Goal: Transaction & Acquisition: Purchase product/service

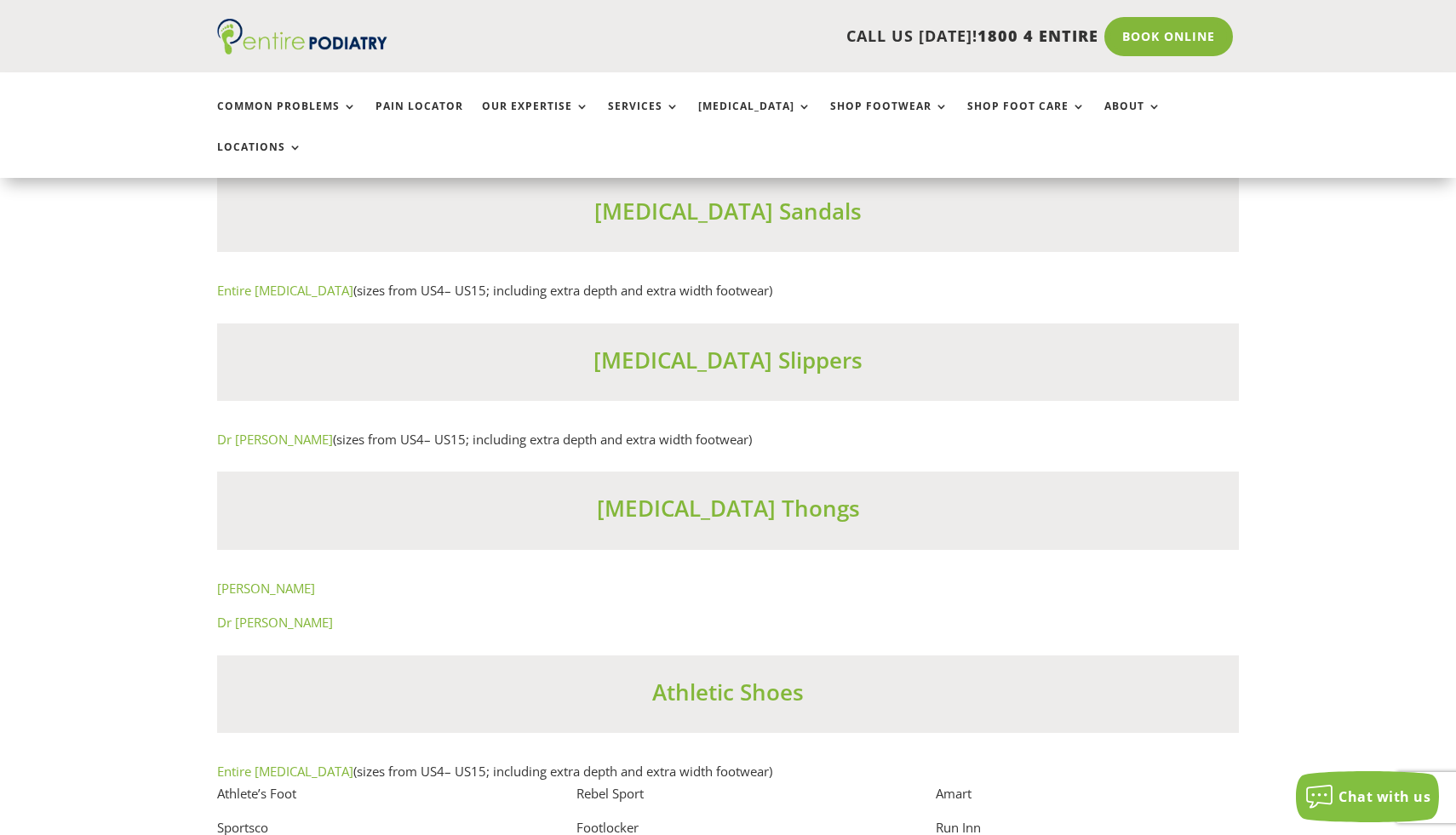
scroll to position [10413, 0]
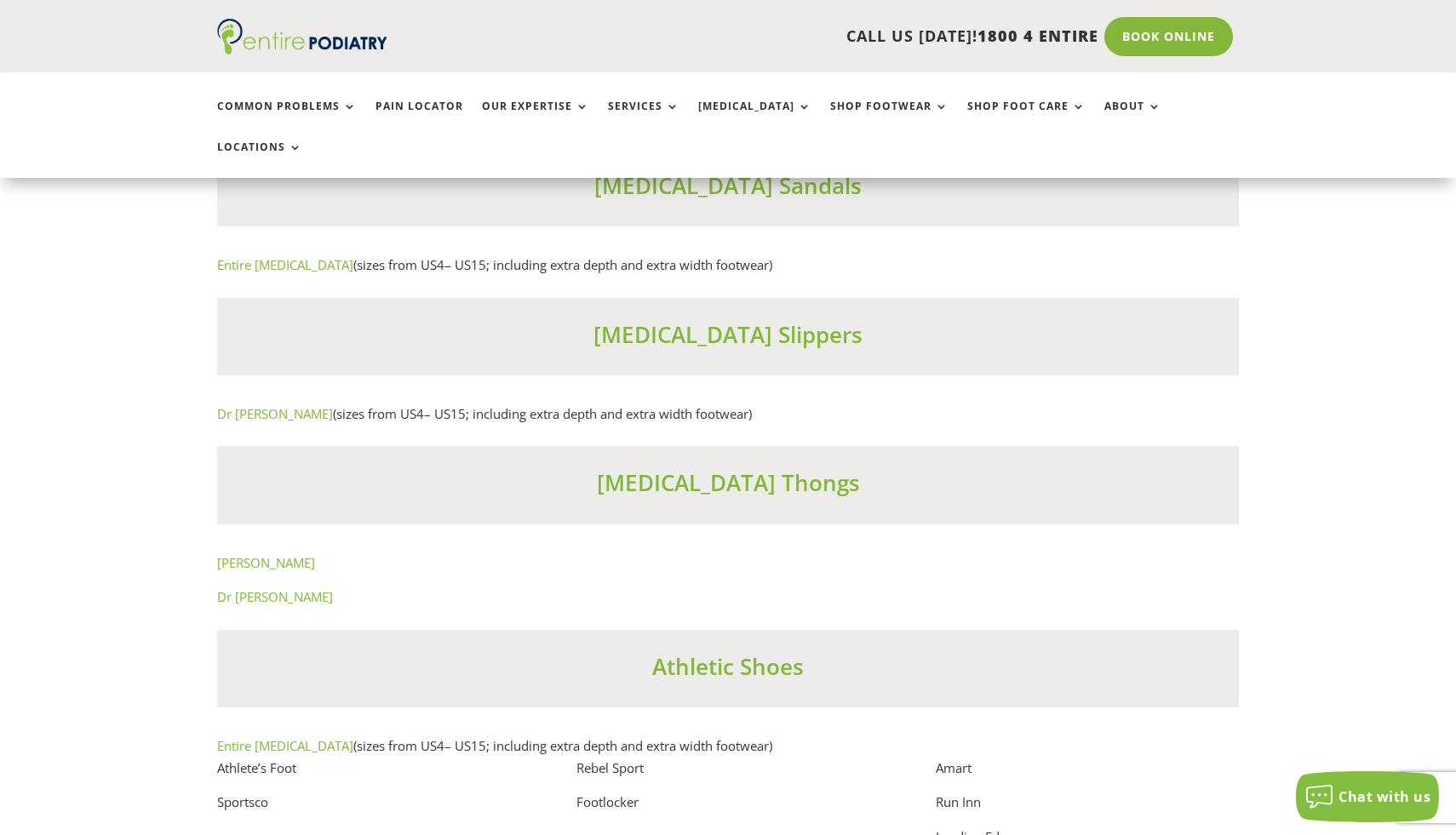
click at [278, 570] on link "[PERSON_NAME]" at bounding box center [266, 563] width 98 height 17
click at [285, 598] on link "Dr [PERSON_NAME]" at bounding box center [275, 597] width 116 height 17
click at [294, 563] on link "[PERSON_NAME]" at bounding box center [266, 563] width 98 height 17
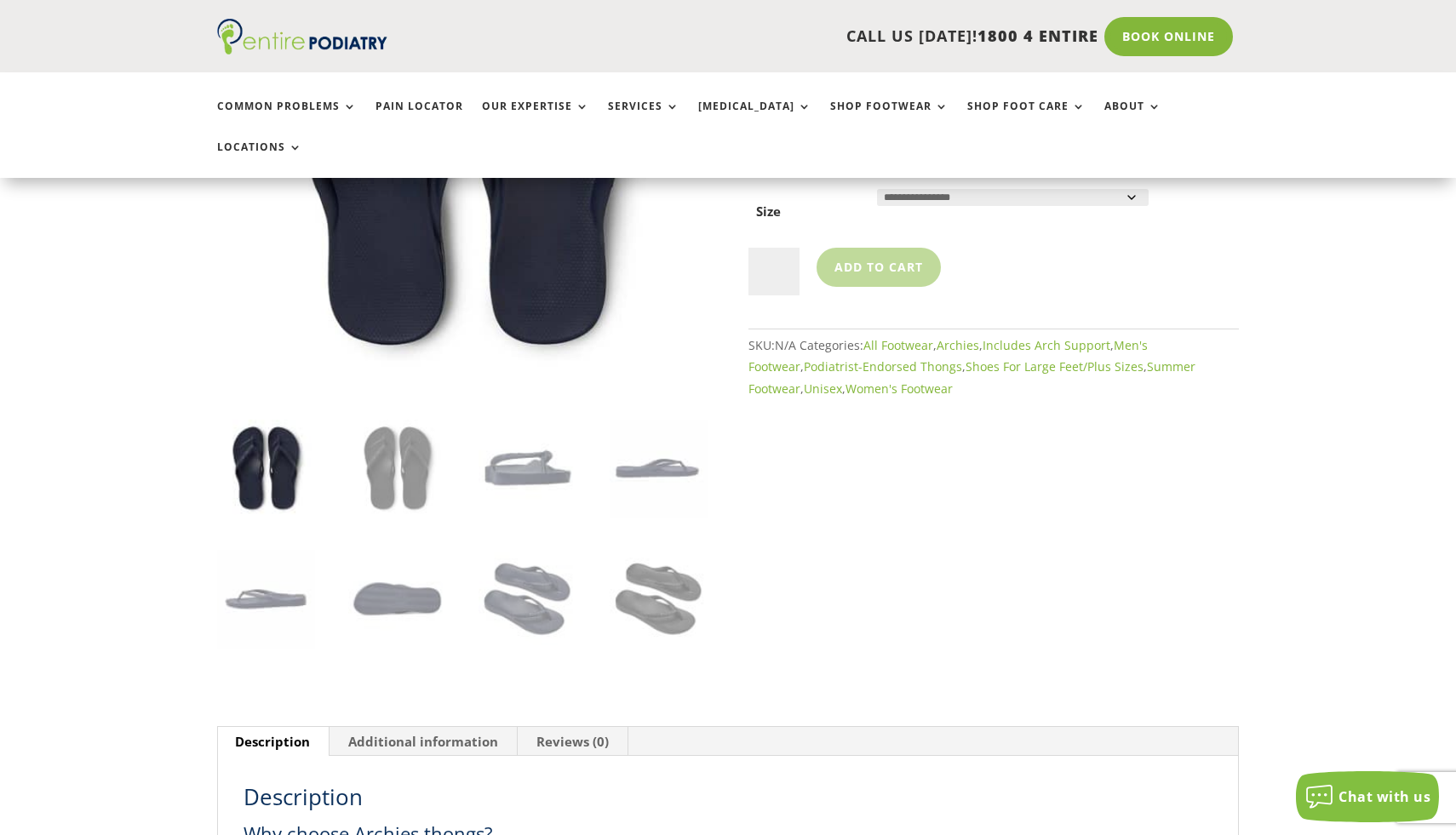
scroll to position [409, 0]
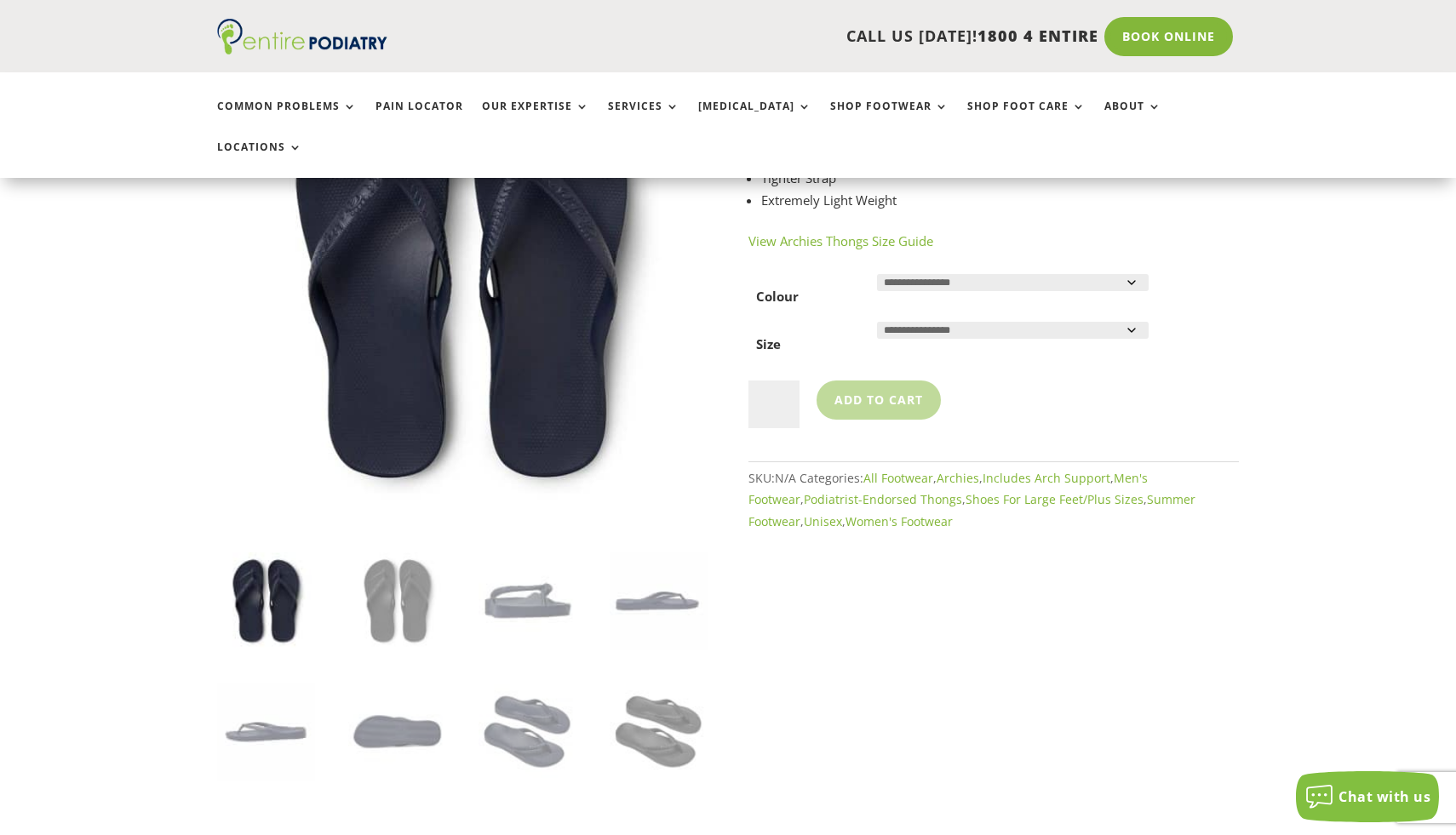
scroll to position [278, 0]
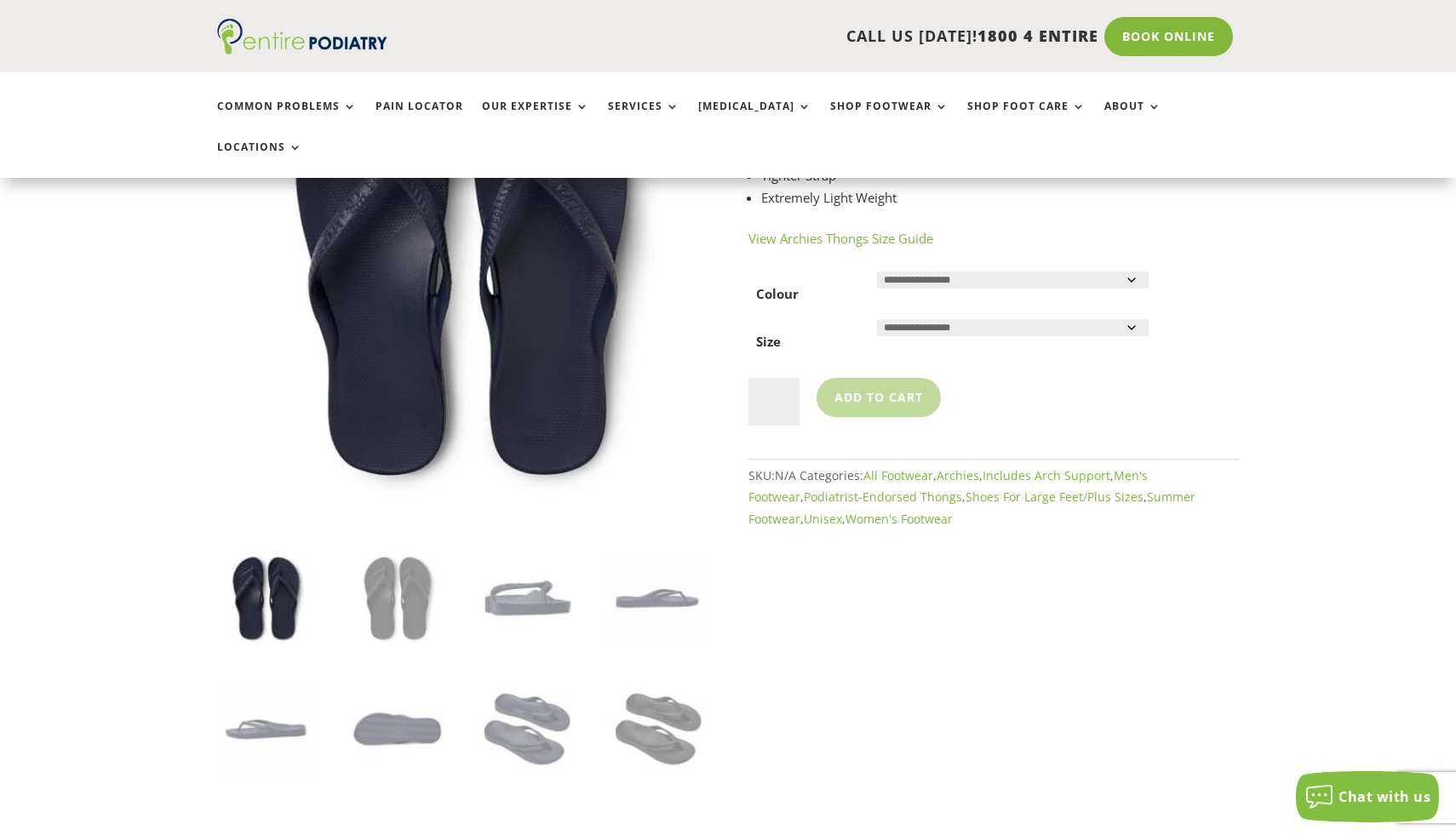
click at [943, 271] on select "**********" at bounding box center [1012, 280] width 271 height 17
click at [931, 319] on select "**********" at bounding box center [1012, 327] width 271 height 17
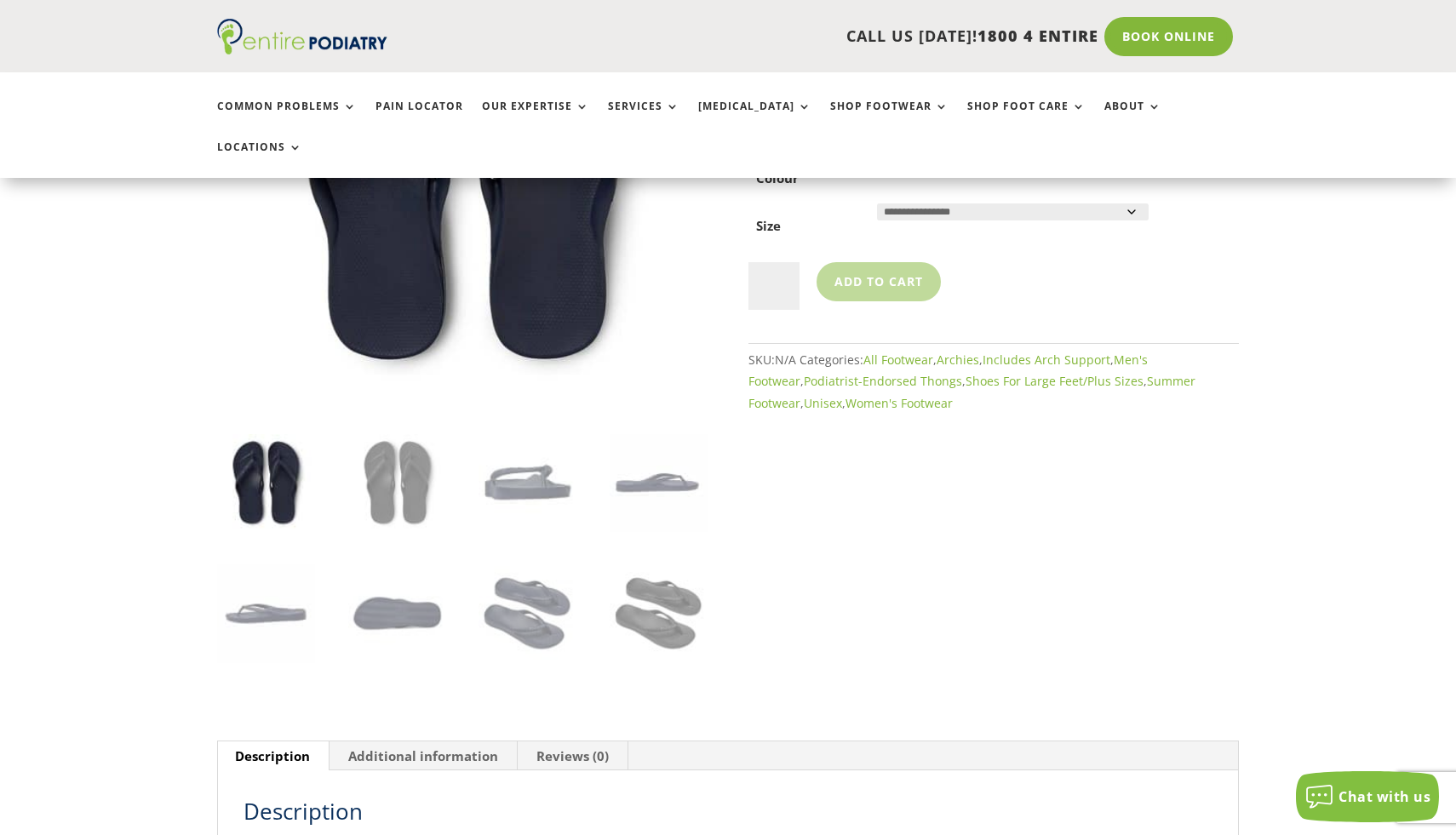
scroll to position [0, 0]
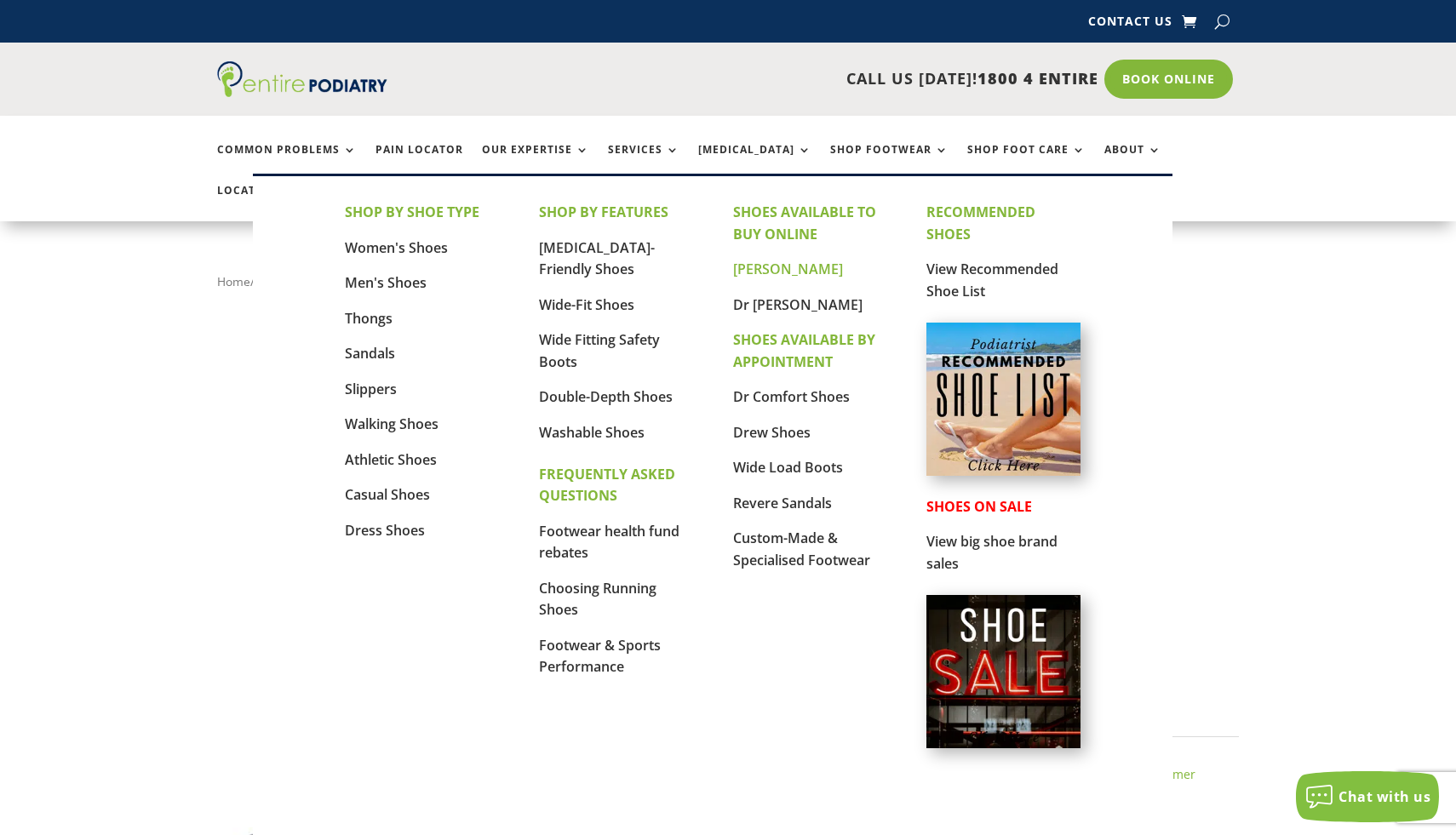
click at [786, 270] on link "[PERSON_NAME]" at bounding box center [788, 269] width 110 height 19
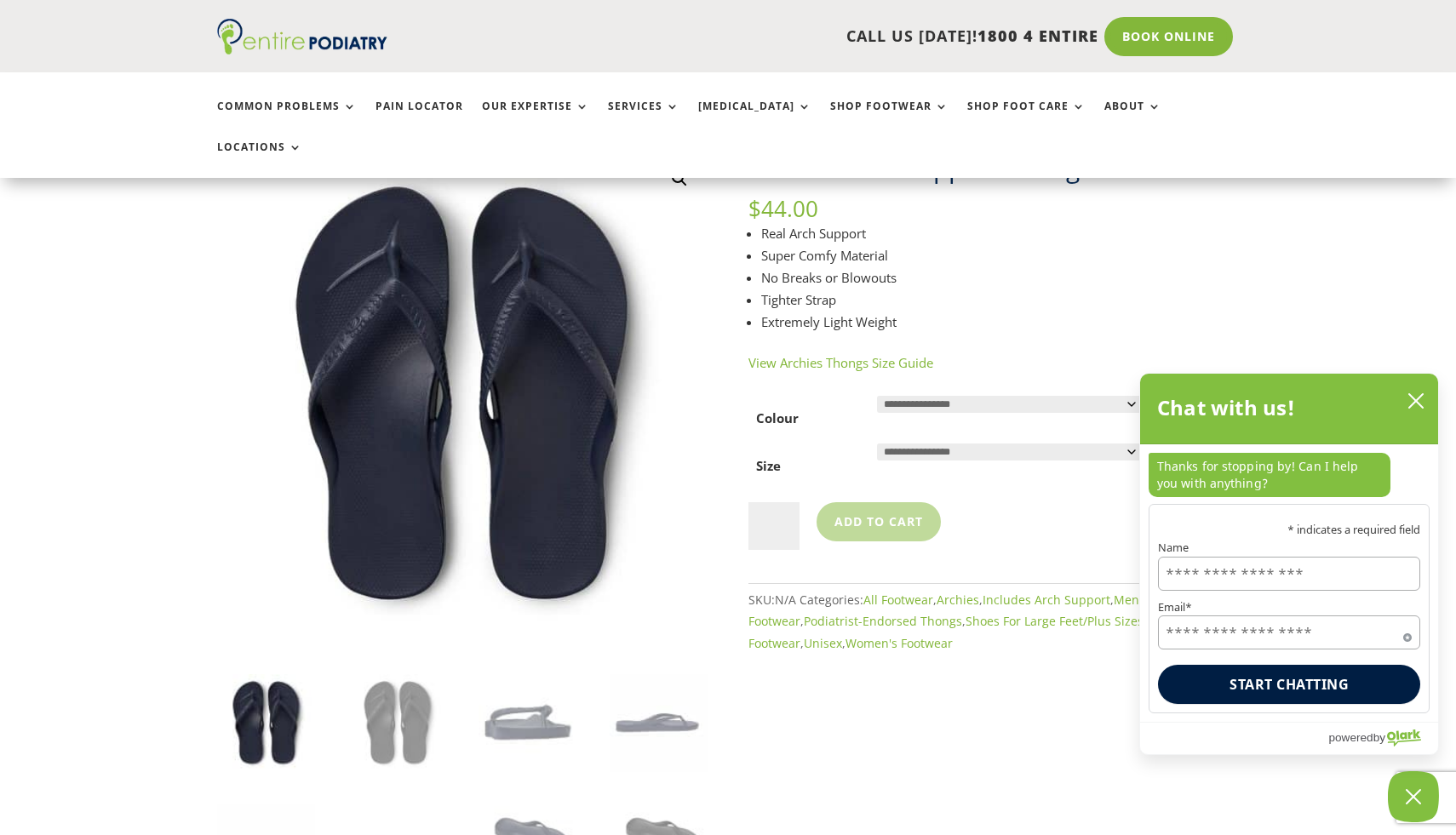
scroll to position [151, 0]
click at [1413, 404] on icon "close chatbox" at bounding box center [1415, 401] width 14 height 14
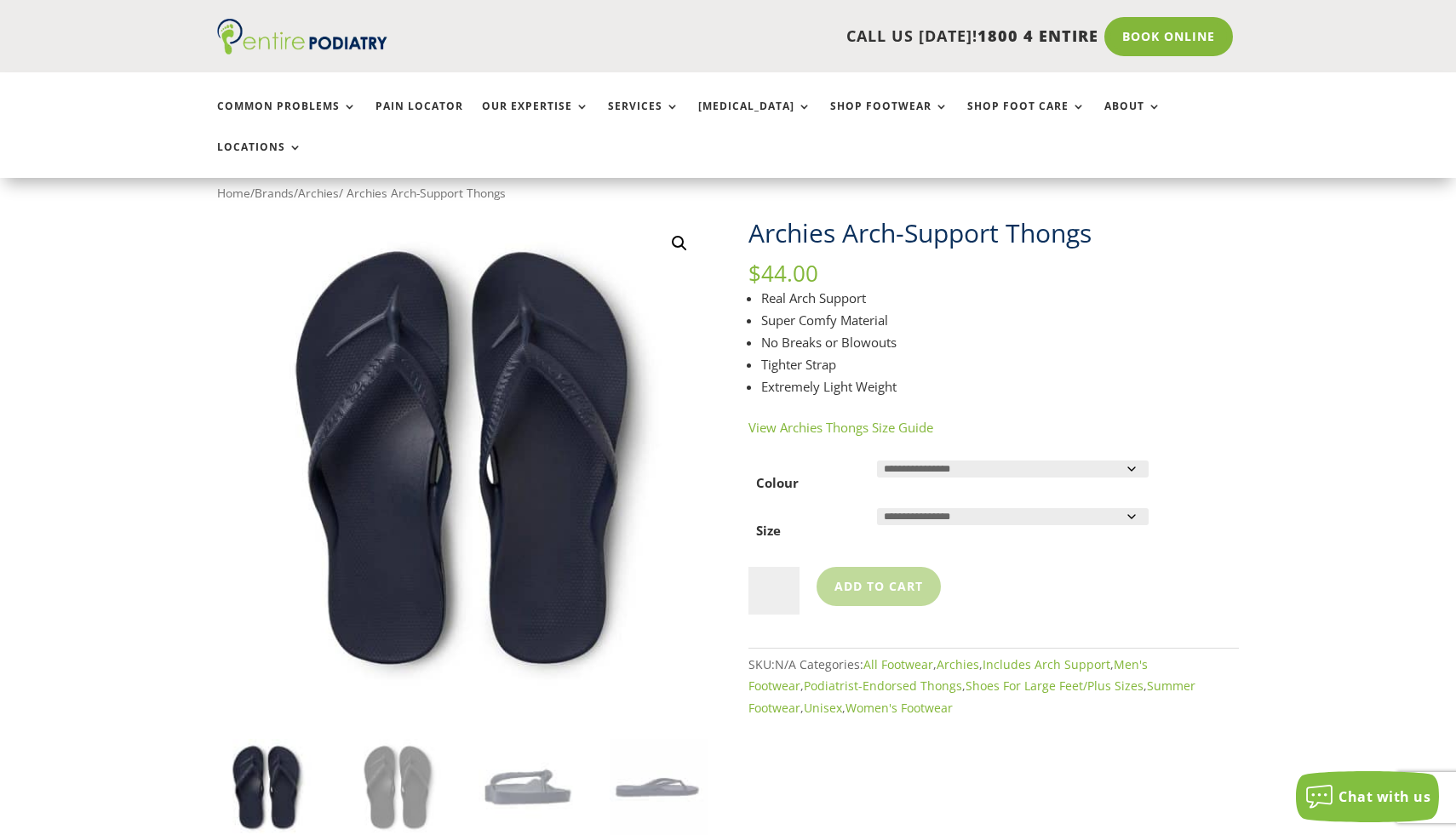
scroll to position [129, 0]
